Goal: Information Seeking & Learning: Learn about a topic

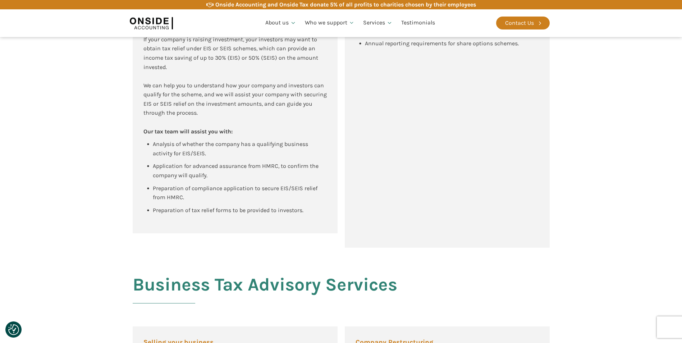
scroll to position [719, 0]
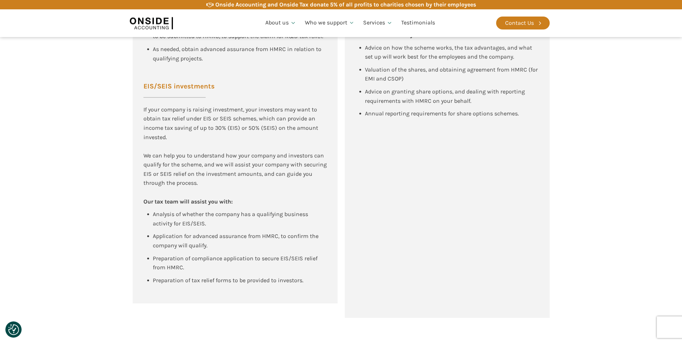
scroll to position [660, 0]
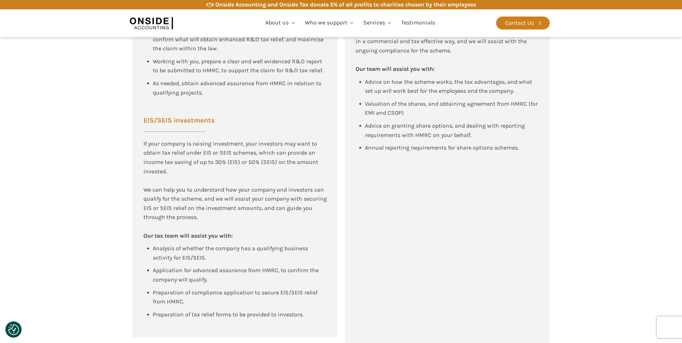
scroll to position [611, 0]
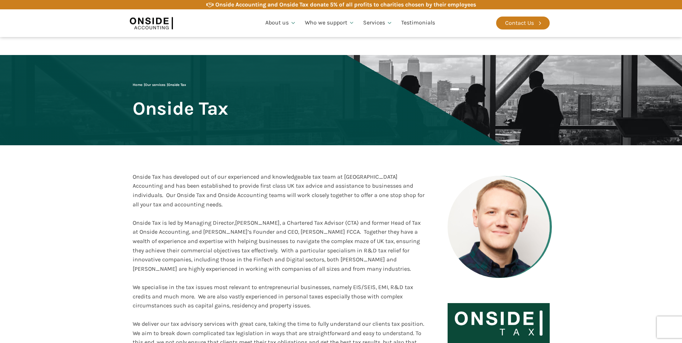
scroll to position [611, 0]
